Goal: Information Seeking & Learning: Learn about a topic

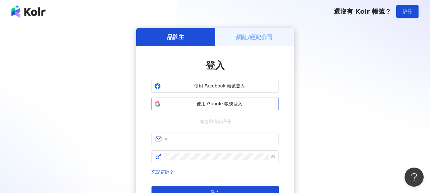
click at [222, 105] on span "使用 Google 帳號登入" at bounding box center [219, 104] width 113 height 6
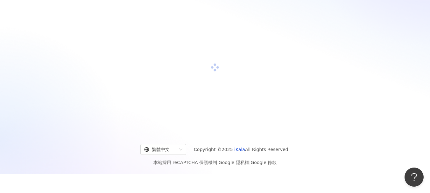
scroll to position [29, 0]
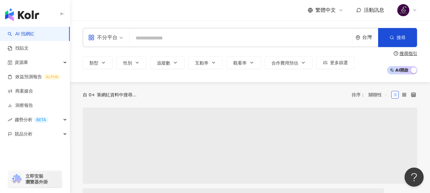
click at [215, 35] on input "search" at bounding box center [241, 38] width 218 height 12
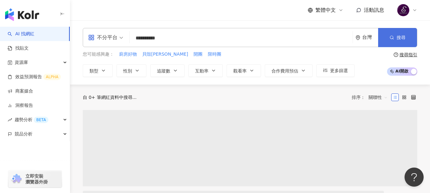
type input "**********"
click at [389, 45] on button "搜尋" at bounding box center [397, 37] width 39 height 19
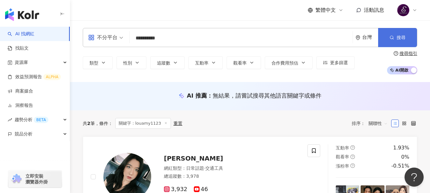
click at [404, 33] on button "搜尋" at bounding box center [397, 37] width 39 height 19
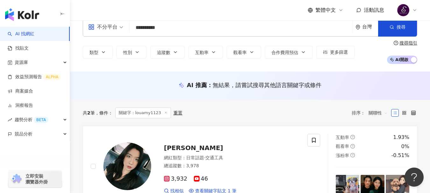
scroll to position [159, 0]
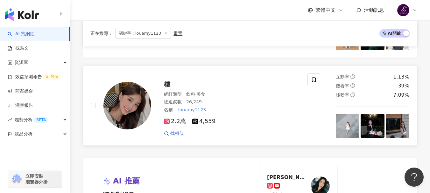
click at [168, 83] on span "樓" at bounding box center [167, 84] width 6 height 8
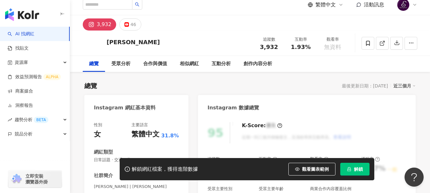
scroll to position [95, 0]
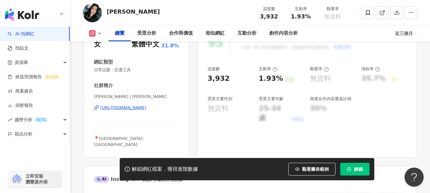
click at [146, 107] on div "https://www.instagram.com/jessicaluchieh/" at bounding box center [123, 108] width 46 height 6
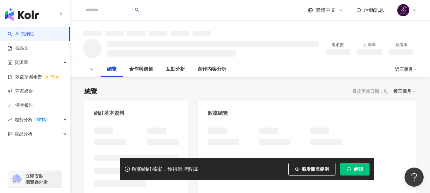
scroll to position [95, 0]
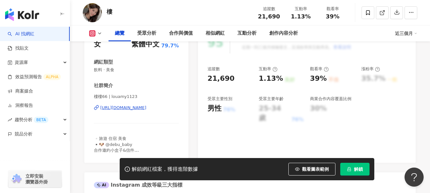
drag, startPoint x: 355, startPoint y: 170, endPoint x: 332, endPoint y: 159, distance: 24.7
click at [355, 170] on span "解鎖" at bounding box center [358, 169] width 9 height 5
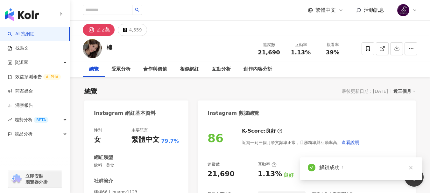
click at [270, 90] on div "總覽 最後更新日期：2025/9/10 近三個月" at bounding box center [249, 91] width 331 height 9
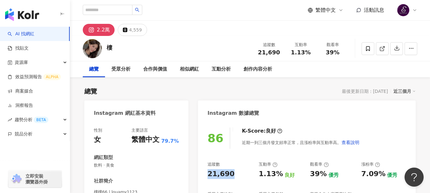
click at [208, 175] on div "追蹤數 21,690 互動率 1.13% 良好 觀看率 39% 優秀 漲粉率 7.09% 優秀 受眾主要性別 男性 60% 受眾主要年齡 25-34 歲 50…" at bounding box center [306, 190] width 198 height 57
copy div "21,690"
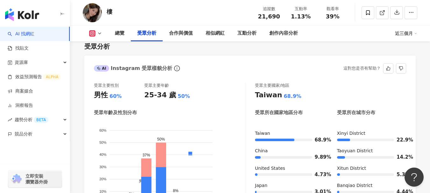
scroll to position [509, 0]
